Goal: Task Accomplishment & Management: Manage account settings

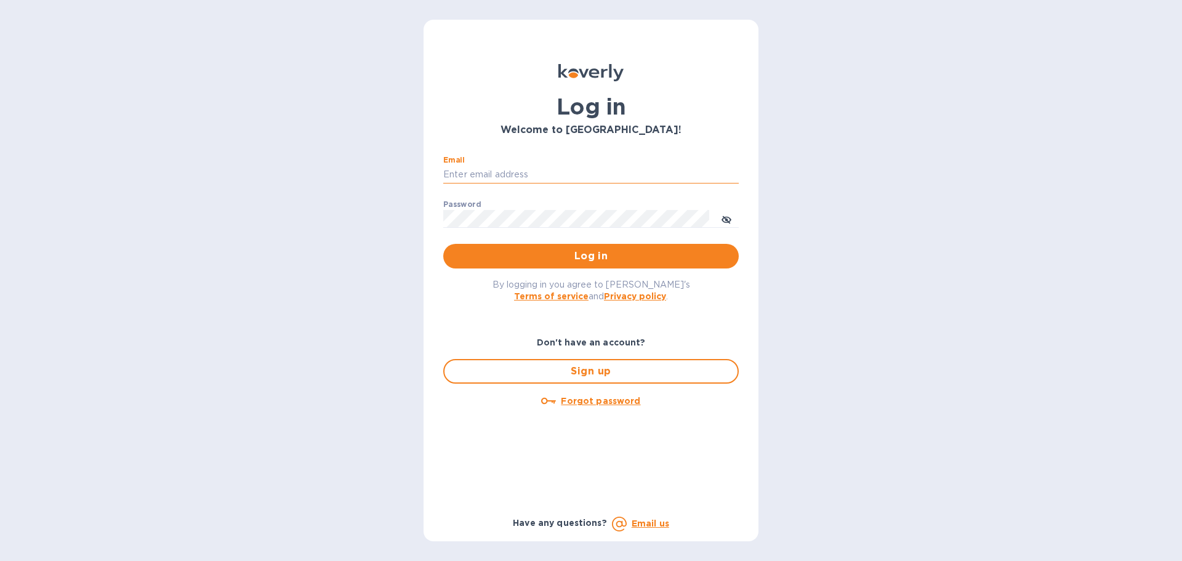
click at [520, 170] on input "Email" at bounding box center [591, 175] width 296 height 18
type input "regina@wine-cask.com"
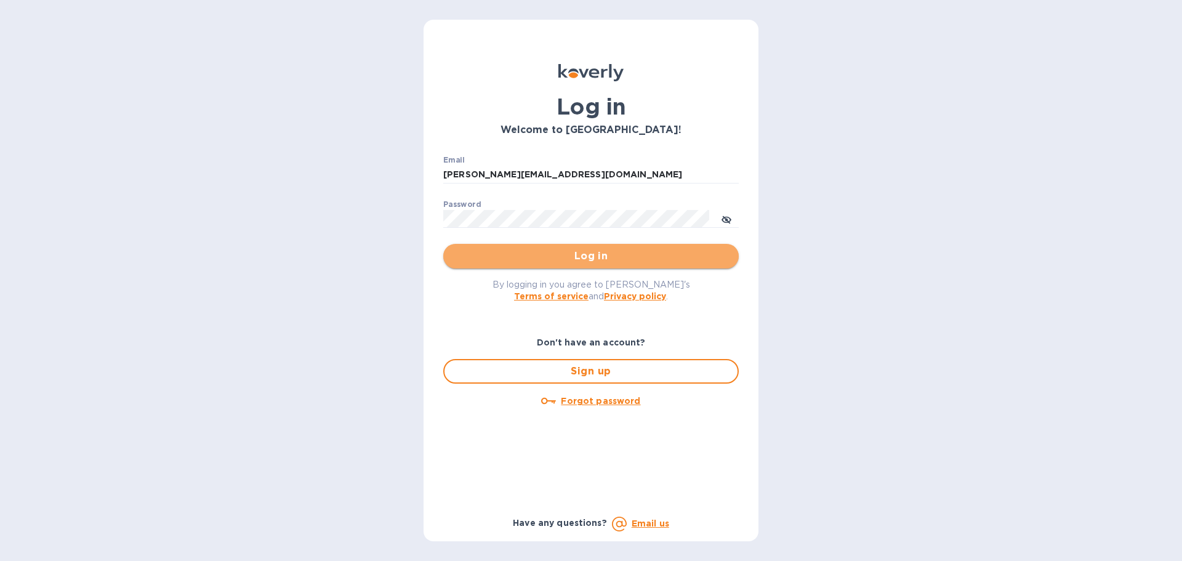
click at [589, 256] on span "Log in" at bounding box center [591, 256] width 276 height 15
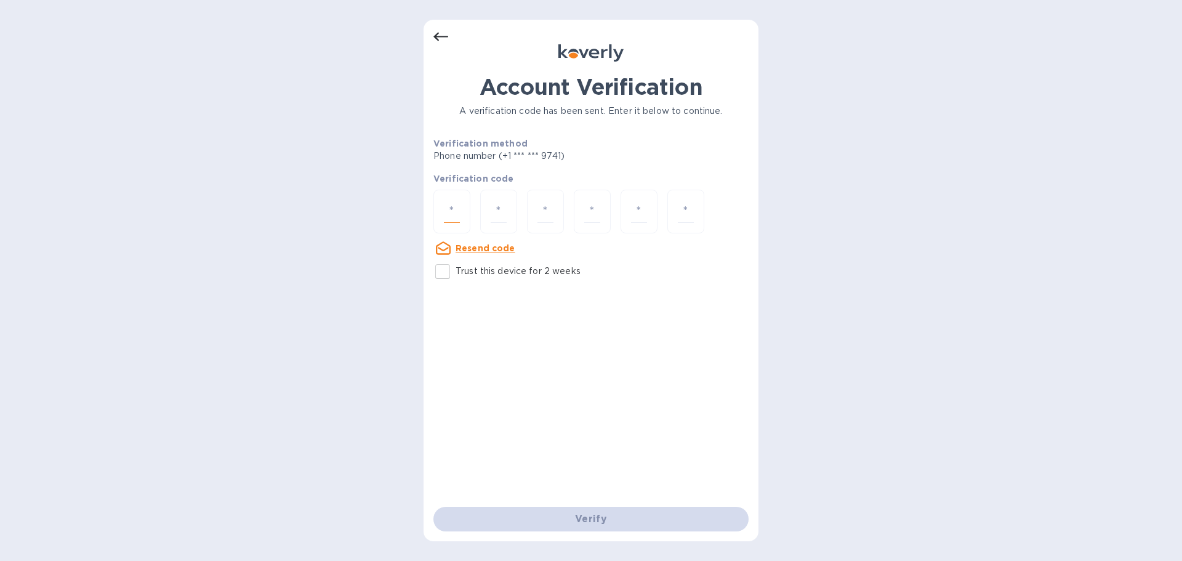
click at [448, 214] on input "number" at bounding box center [452, 211] width 16 height 23
paste input "8"
type input "8"
type input "4"
type input "2"
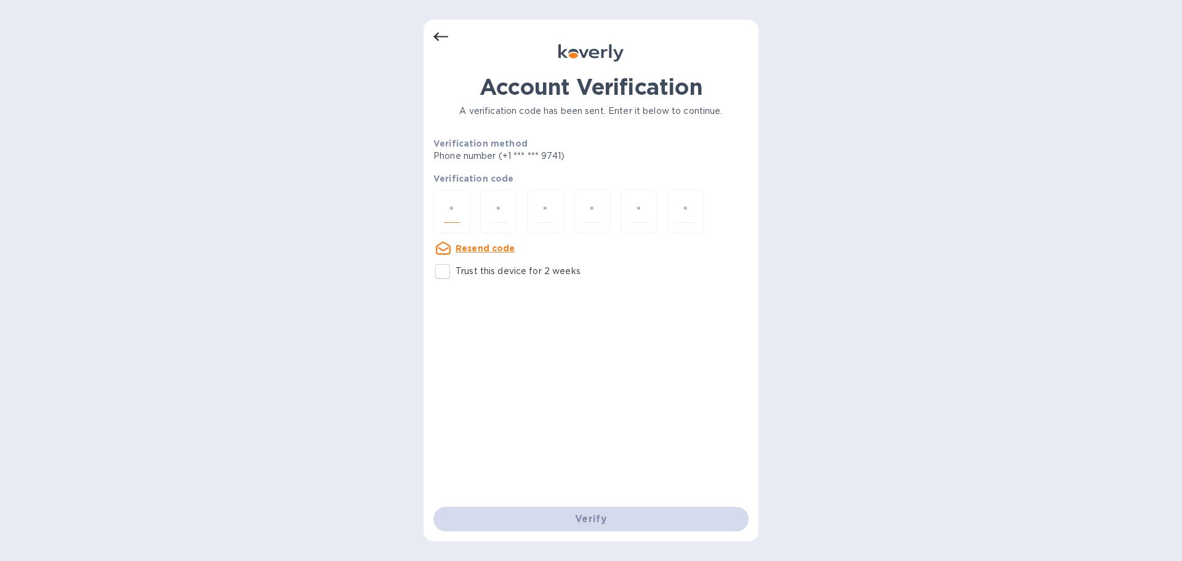
type input "2"
type input "1"
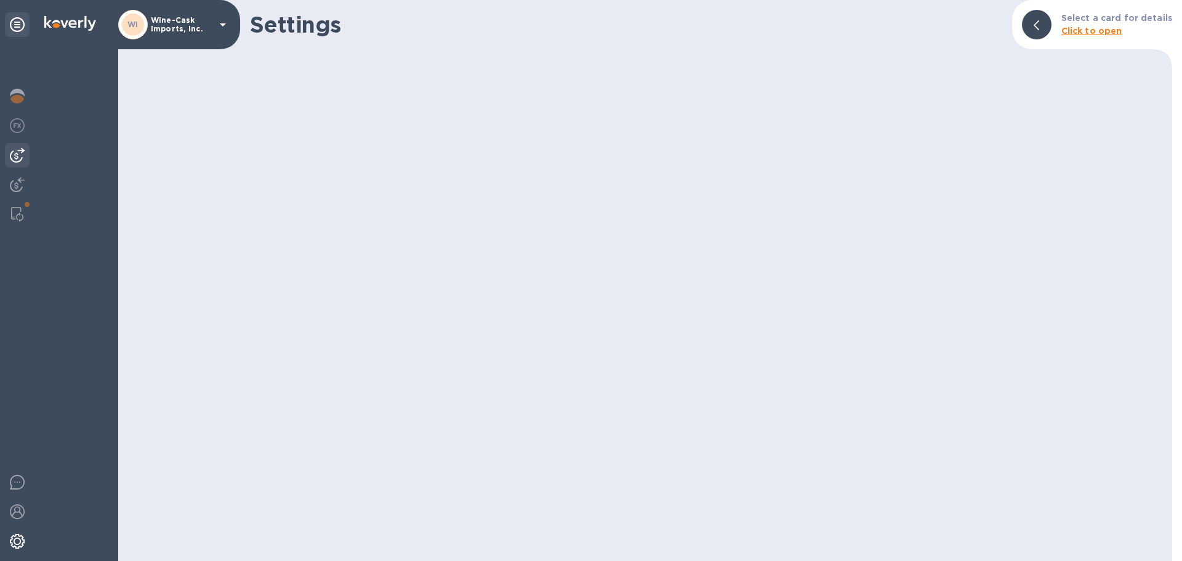
click at [16, 161] on img at bounding box center [17, 155] width 15 height 15
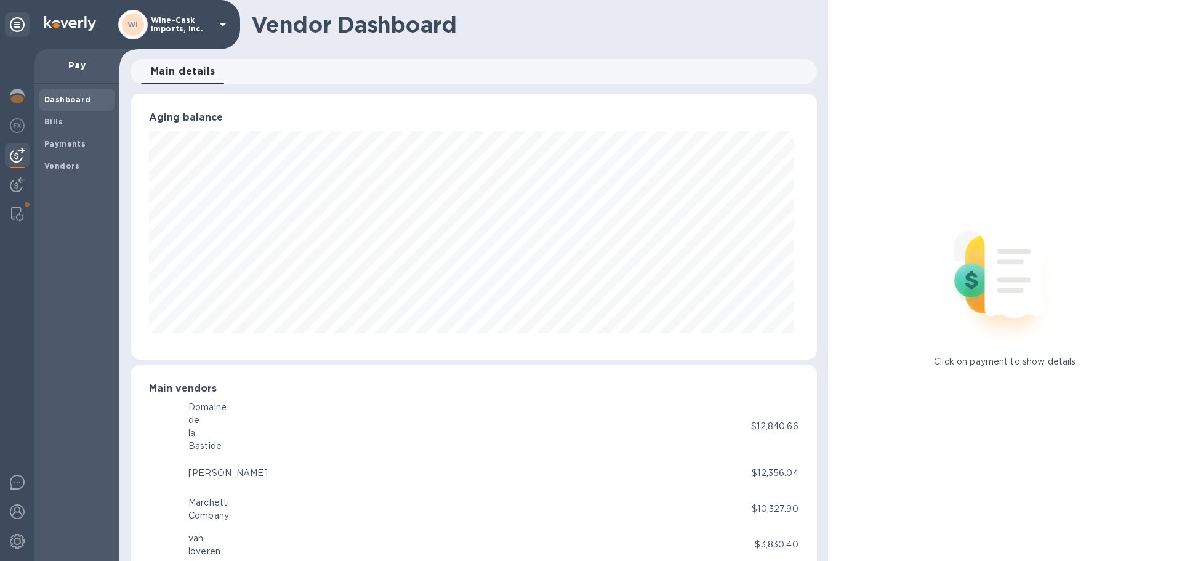
scroll to position [615518, 615102]
click at [60, 119] on b "Bills" at bounding box center [53, 121] width 18 height 9
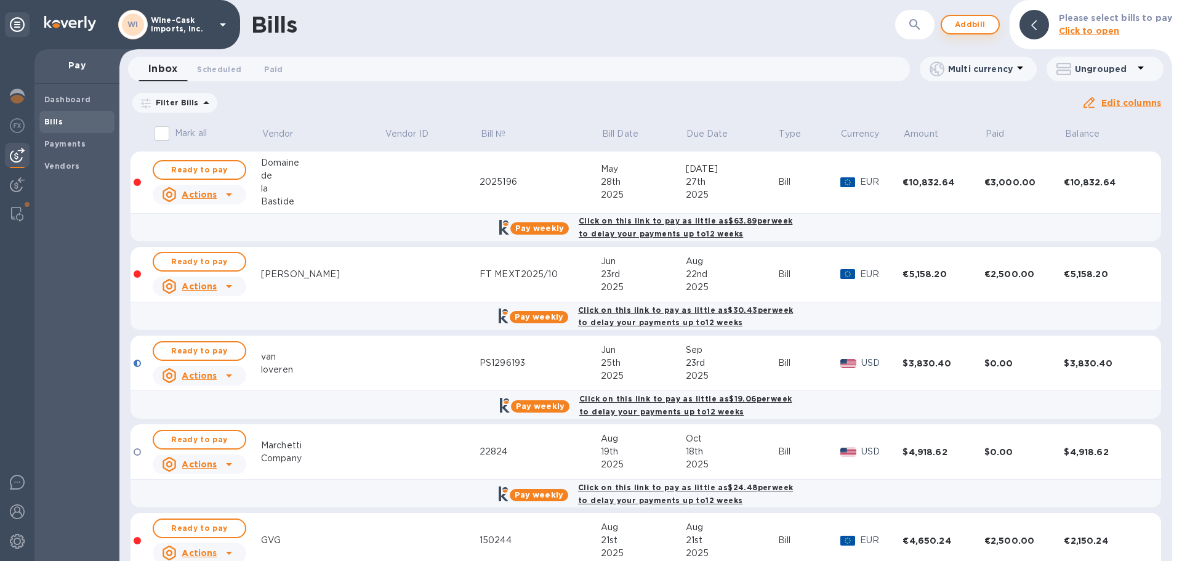
click at [971, 31] on span "Add bill" at bounding box center [970, 24] width 37 height 15
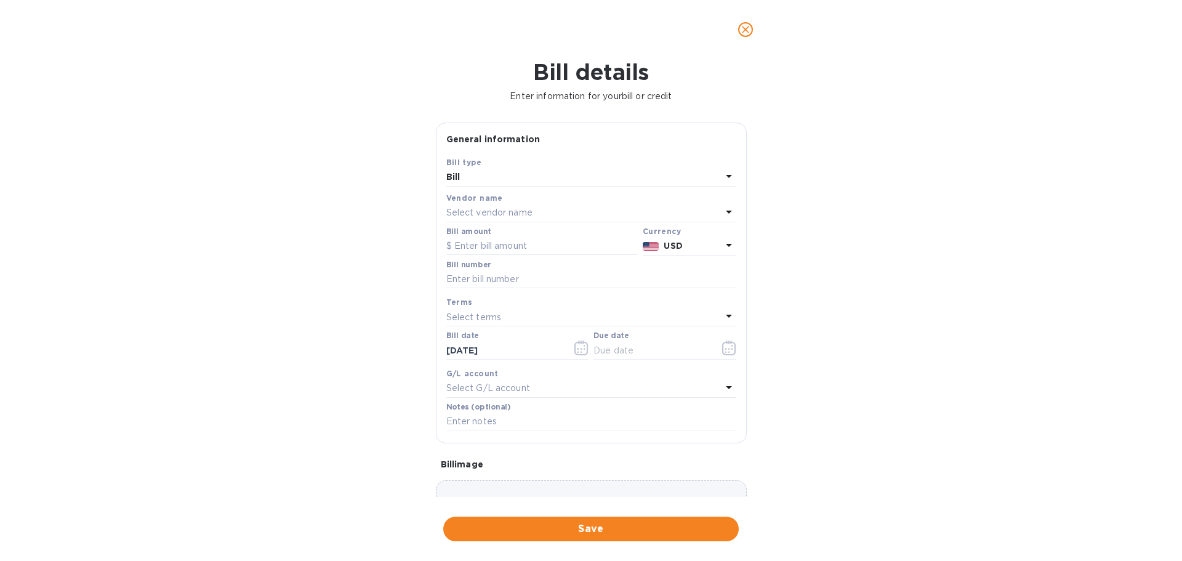
click at [474, 211] on p "Select vendor name" at bounding box center [489, 212] width 86 height 13
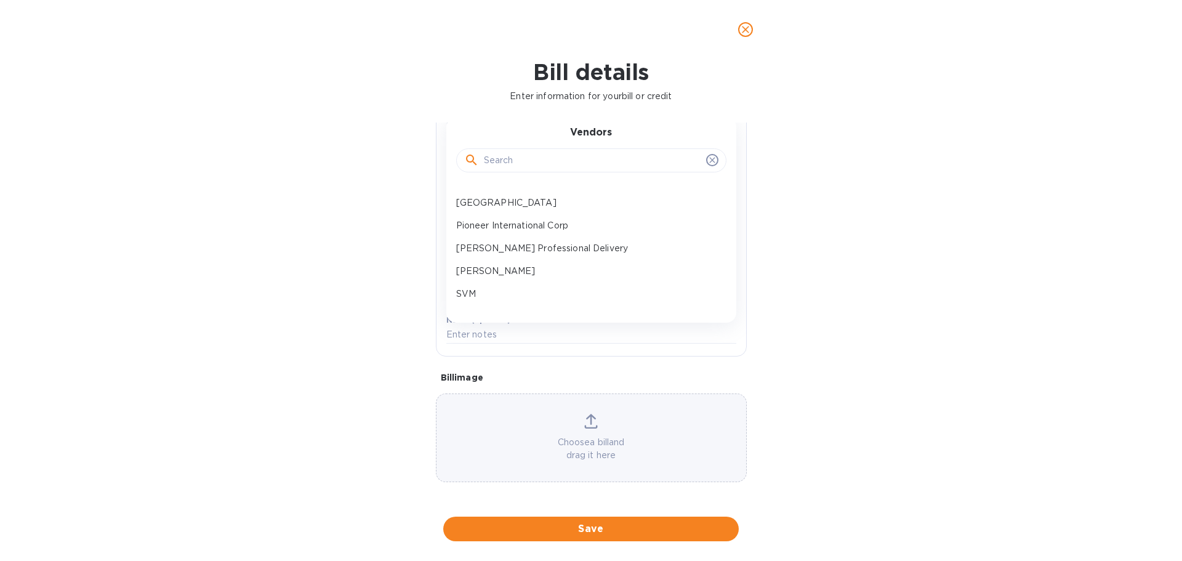
scroll to position [308, 0]
click at [526, 267] on div "[PERSON_NAME] Professional Delivery" at bounding box center [586, 275] width 270 height 23
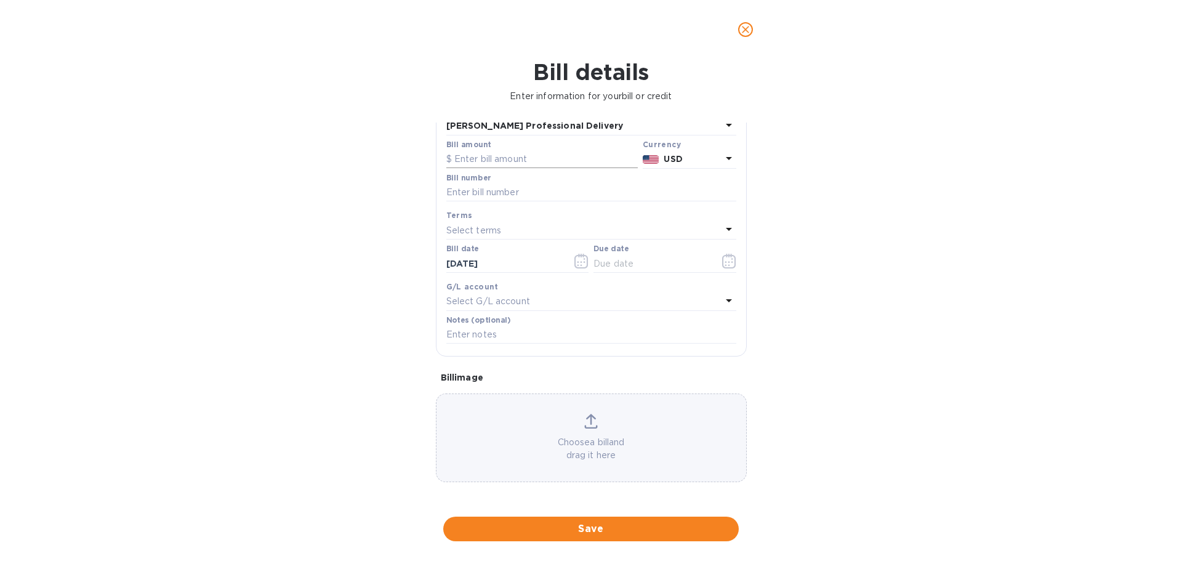
click at [488, 161] on input "text" at bounding box center [542, 159] width 192 height 18
type input "685.00"
click at [495, 191] on input "text" at bounding box center [591, 193] width 290 height 18
type input "wc091925"
click at [633, 262] on input "text" at bounding box center [652, 263] width 116 height 18
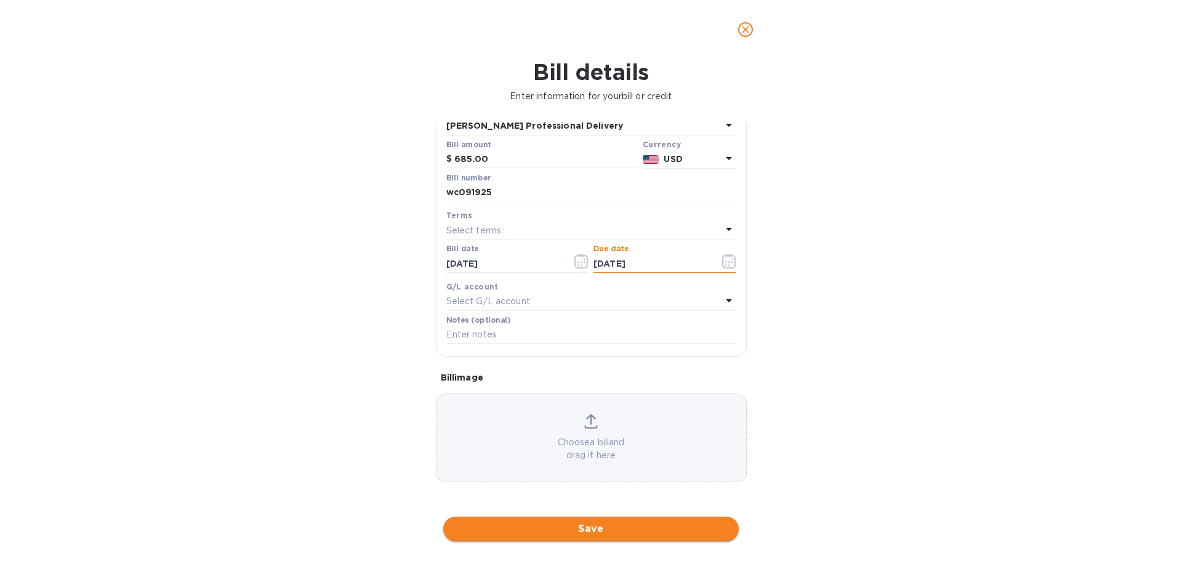
type input "[DATE]"
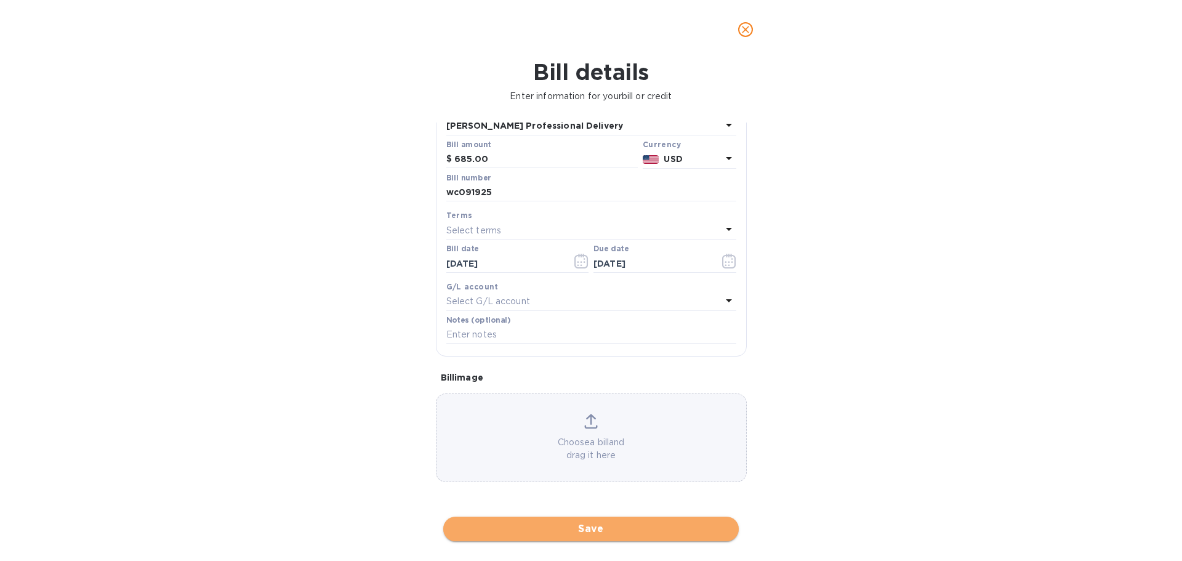
click at [594, 535] on span "Save" at bounding box center [591, 529] width 276 height 15
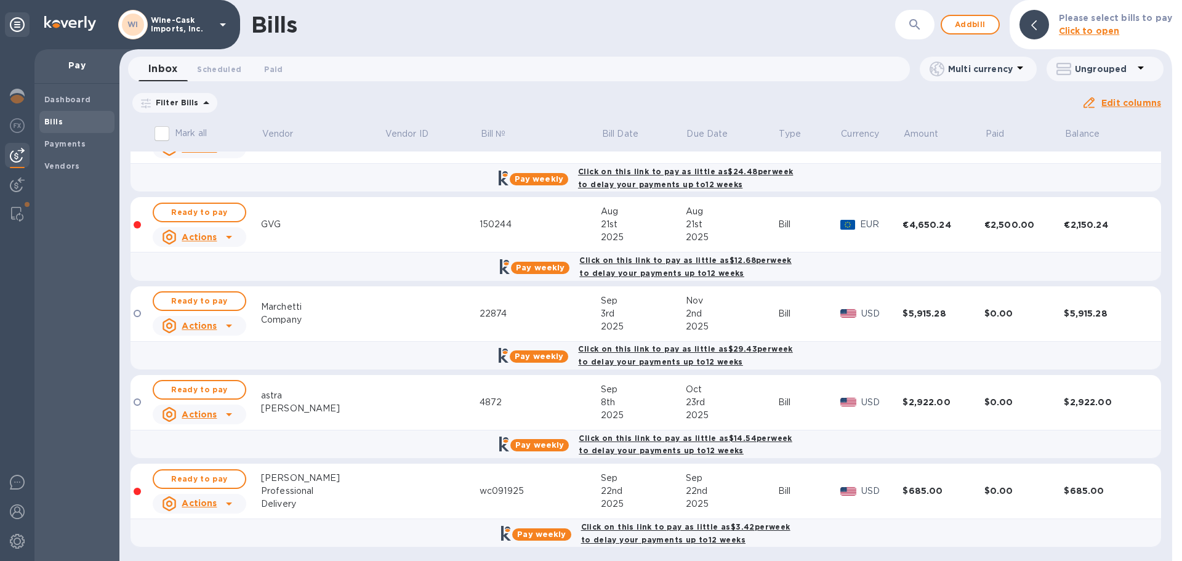
scroll to position [318, 0]
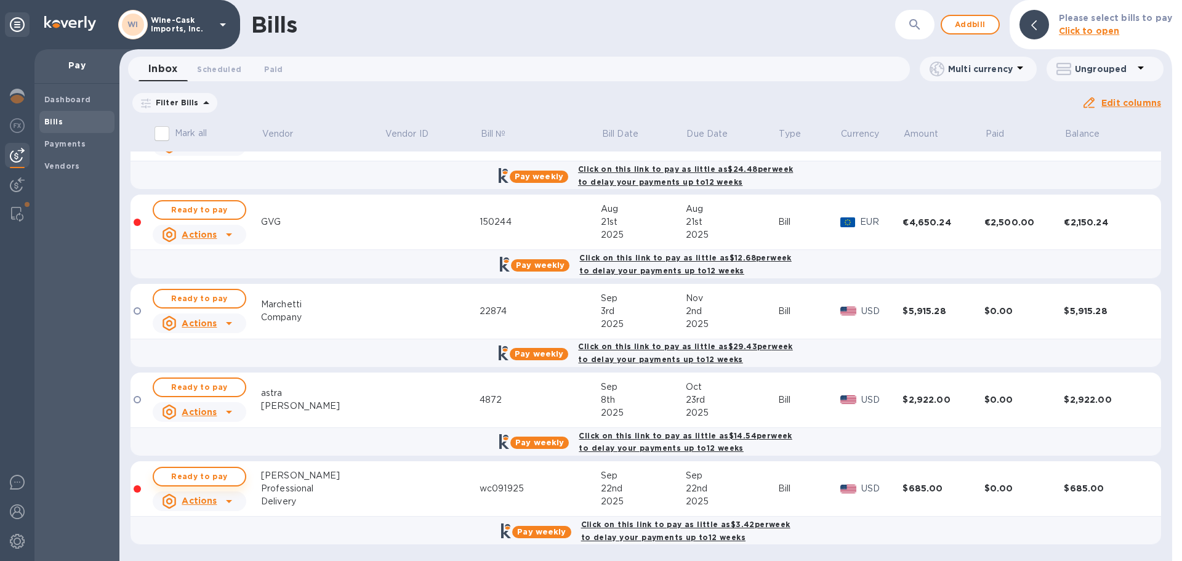
click at [195, 477] on span "Ready to pay" at bounding box center [199, 476] width 71 height 15
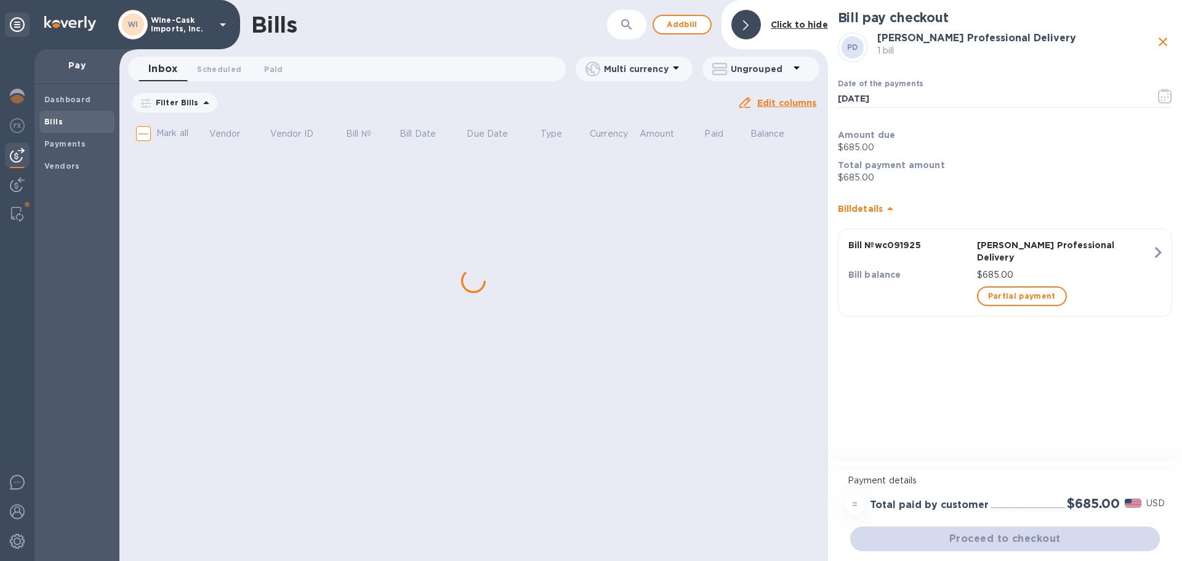
scroll to position [0, 0]
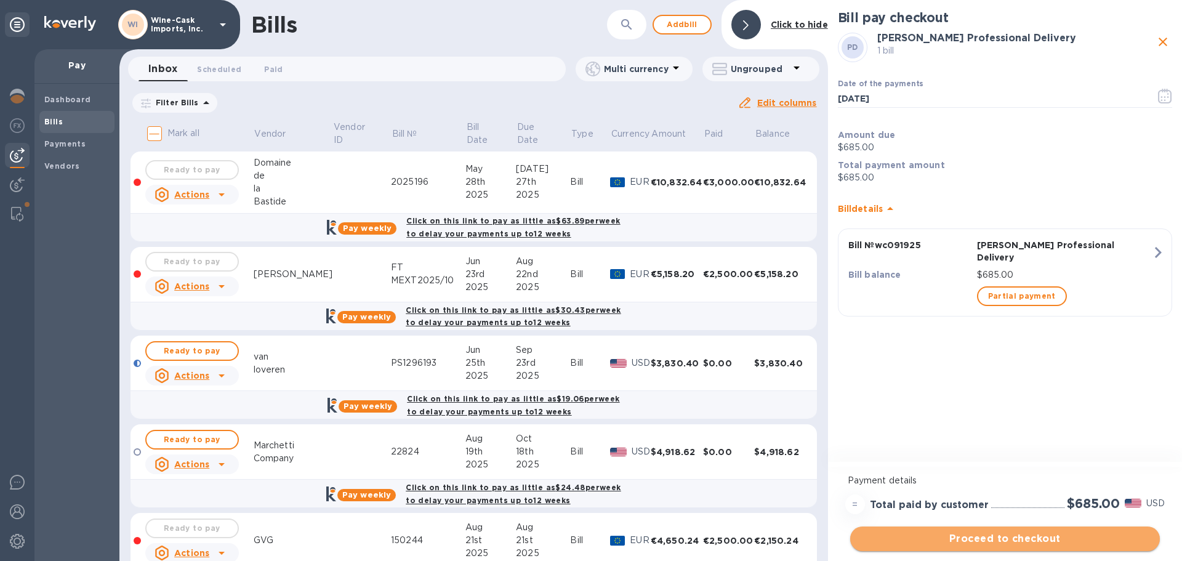
click at [1060, 536] on span "Proceed to checkout" at bounding box center [1005, 538] width 290 height 15
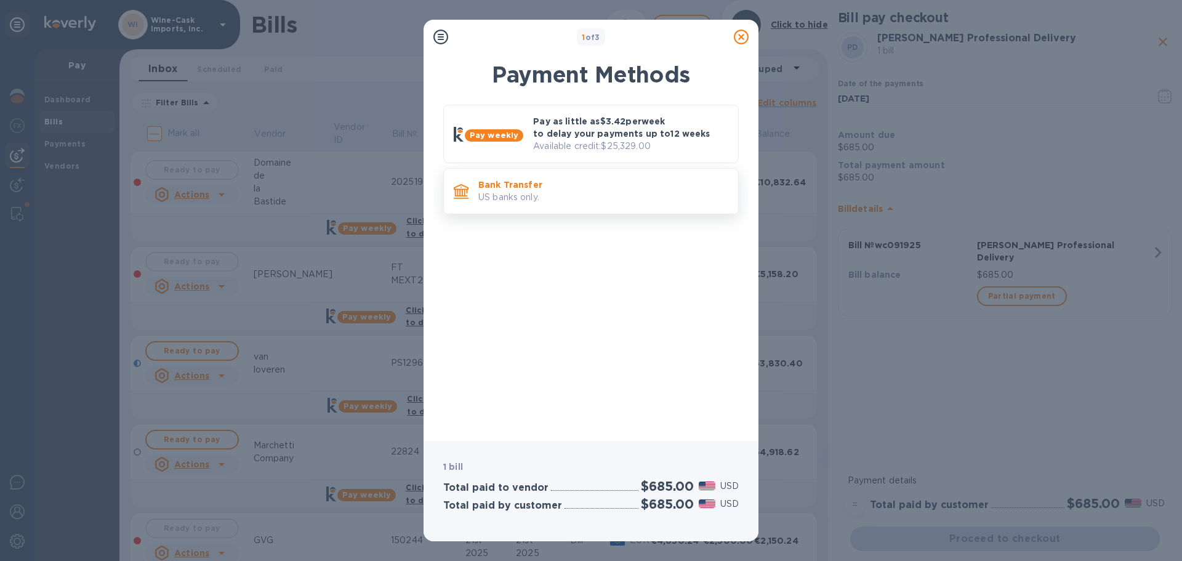
click at [533, 180] on p "Bank Transfer" at bounding box center [603, 185] width 250 height 12
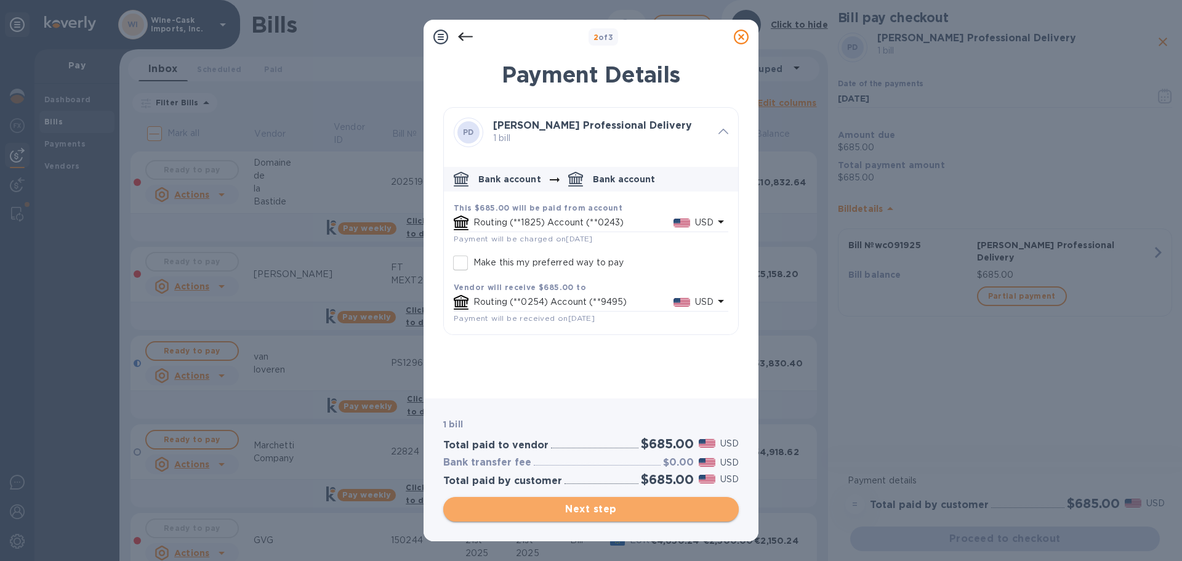
click at [595, 507] on span "Next step" at bounding box center [591, 509] width 276 height 15
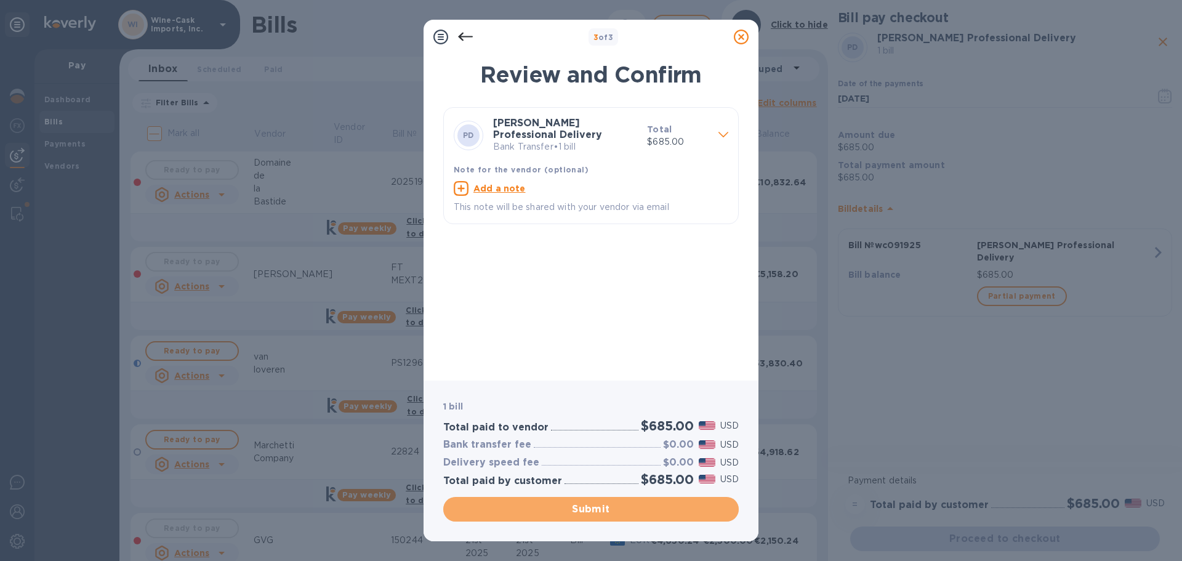
click at [595, 507] on span "Submit" at bounding box center [591, 509] width 276 height 15
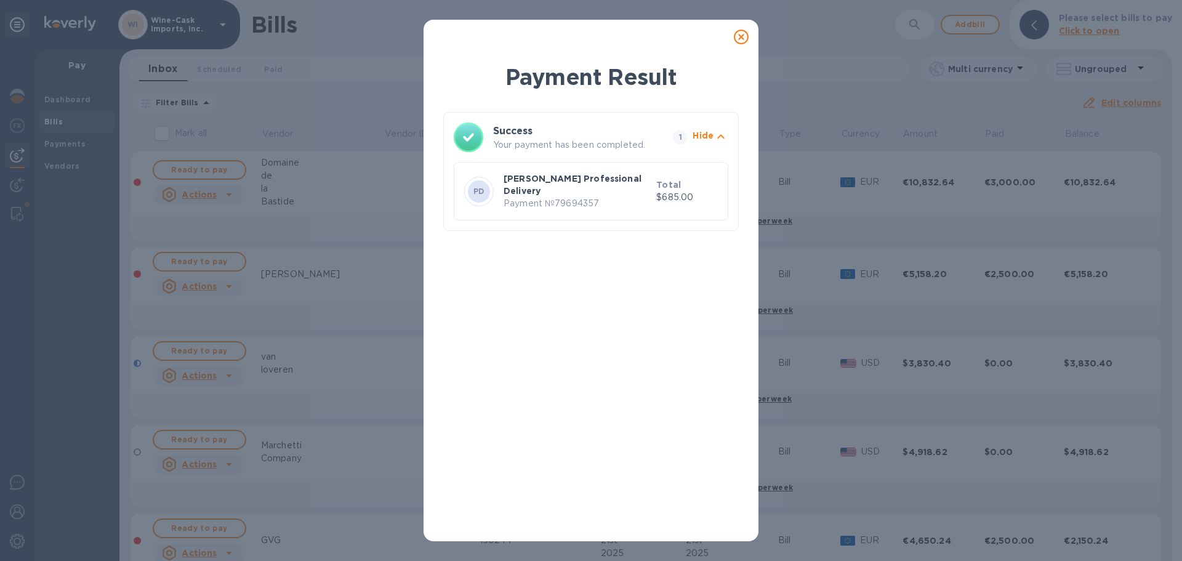
click at [741, 34] on icon at bounding box center [741, 37] width 15 height 15
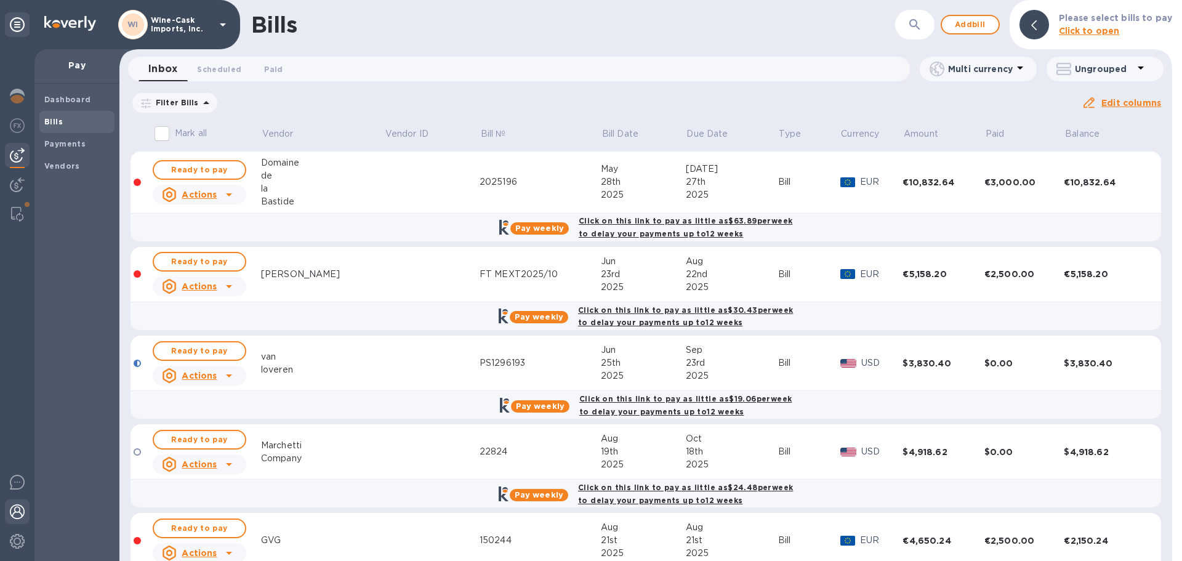
click at [22, 517] on img at bounding box center [17, 511] width 15 height 15
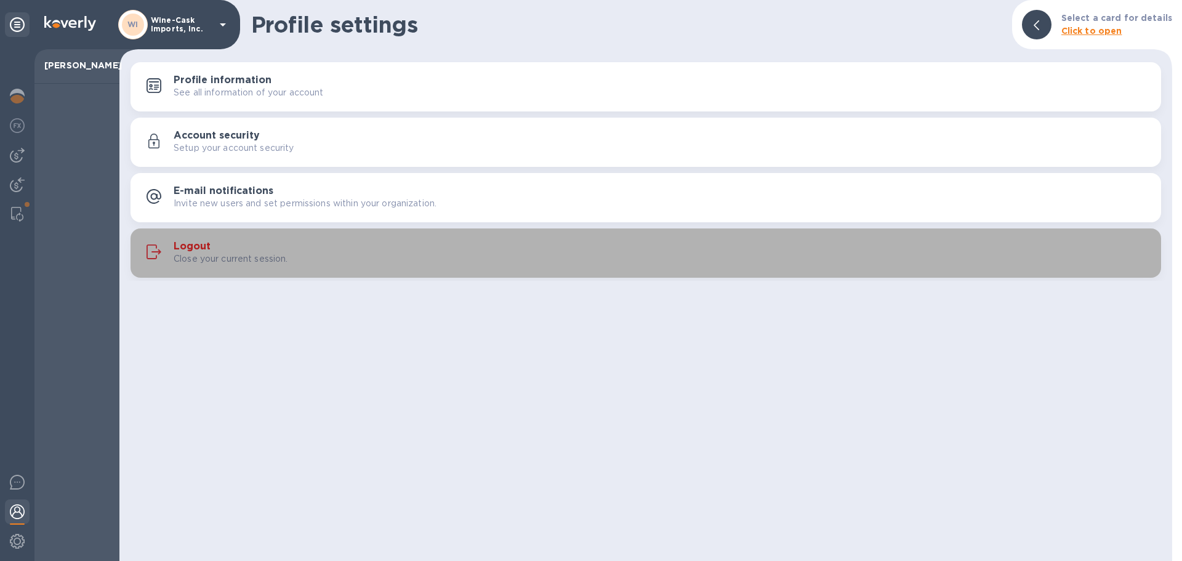
click at [208, 256] on p "Close your current session." at bounding box center [231, 258] width 115 height 13
